Goal: Information Seeking & Learning: Learn about a topic

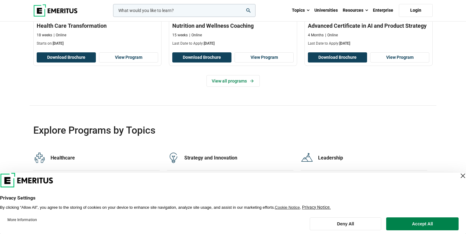
scroll to position [1165, 0]
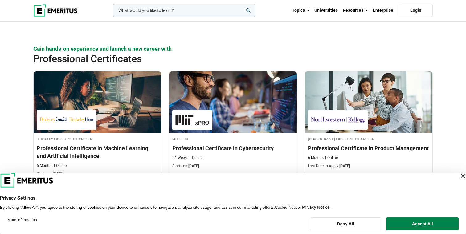
scroll to position [1018, 0]
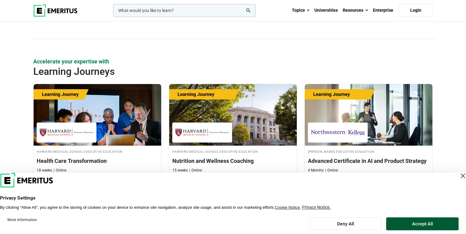
click at [420, 227] on button "Accept All" at bounding box center [422, 223] width 72 height 13
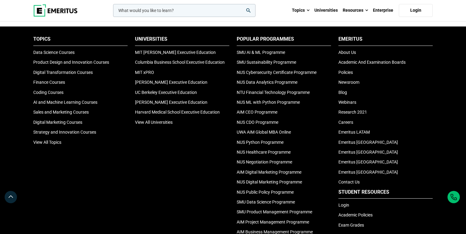
scroll to position [2062, 0]
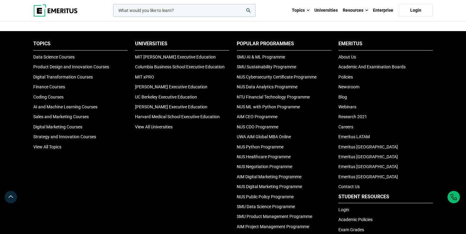
click at [175, 11] on input "woocommerce-product-search-field-0" at bounding box center [184, 10] width 142 height 13
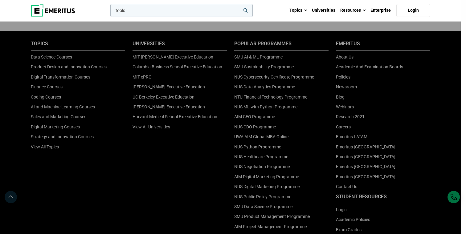
type input "tools"
click at [109, 12] on button "search" at bounding box center [109, 12] width 0 height 0
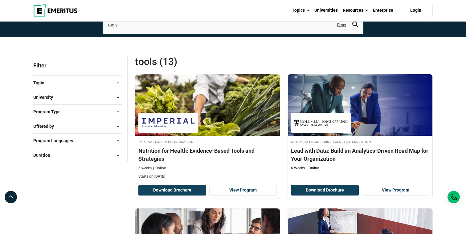
scroll to position [40, 0]
